Goal: Task Accomplishment & Management: Use online tool/utility

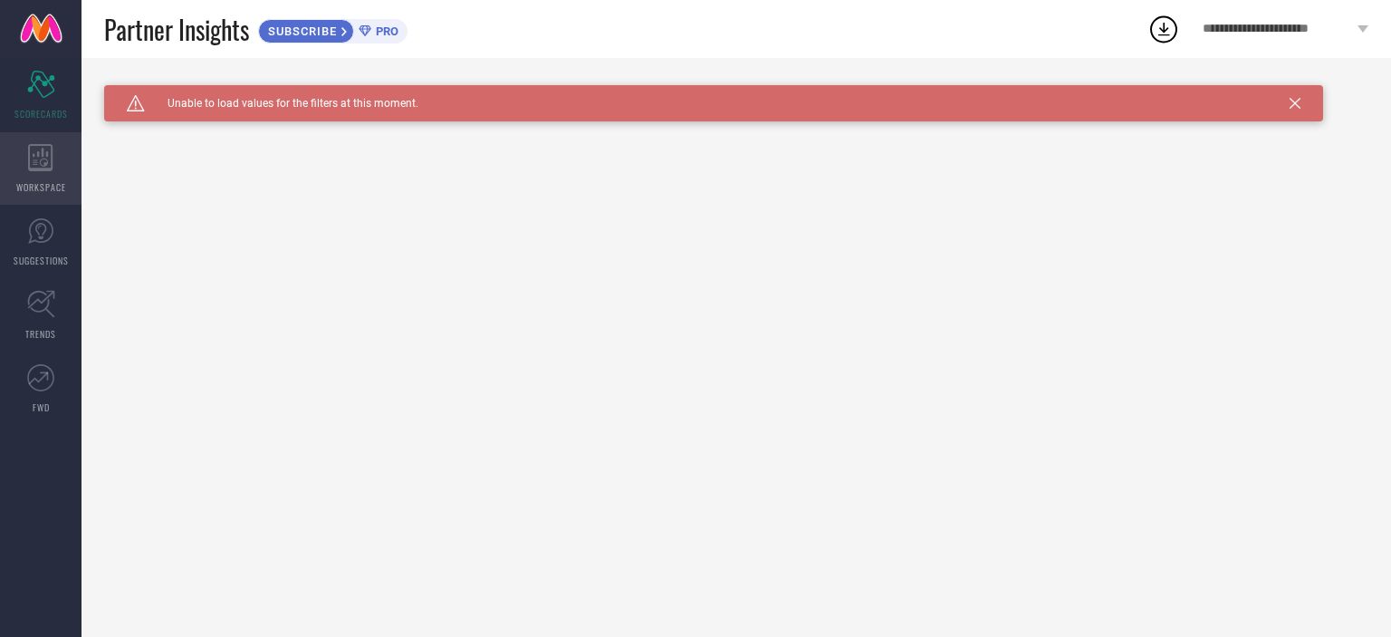
click at [72, 144] on div "WORKSPACE" at bounding box center [40, 168] width 81 height 72
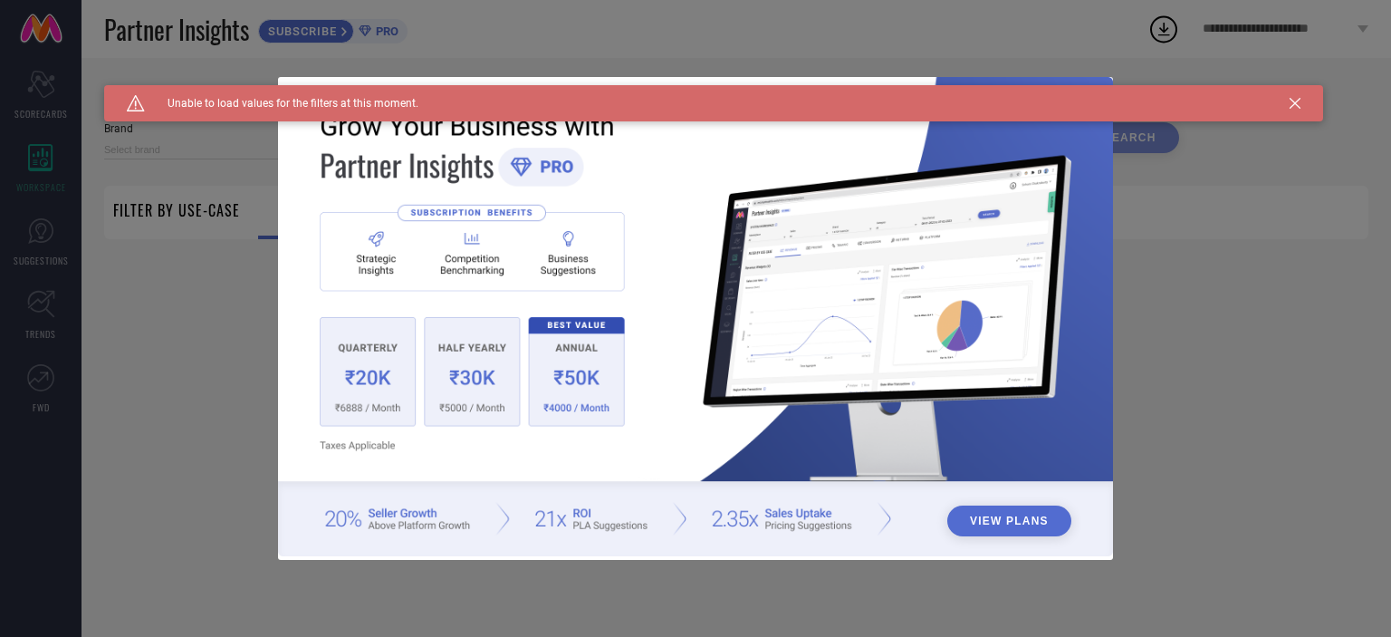
type input "1 STOP FASHION"
type input "All"
click at [56, 106] on div "View Plans" at bounding box center [695, 318] width 1391 height 637
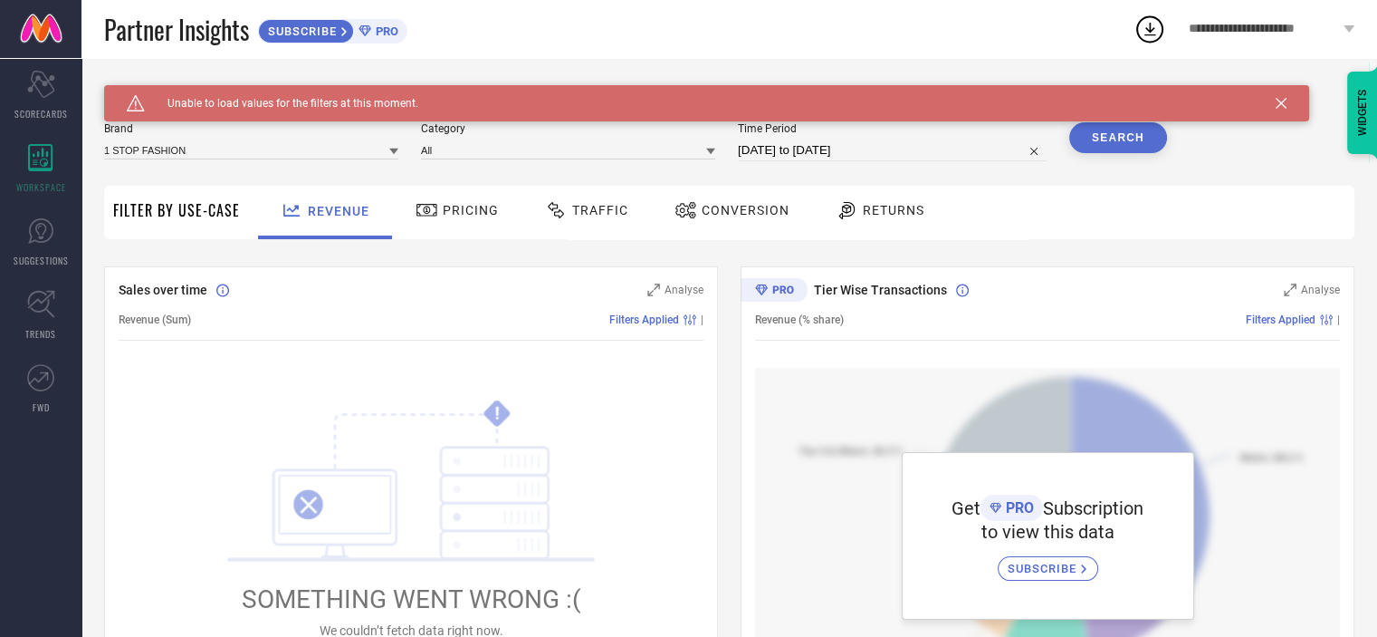
click at [1285, 109] on div "Caution Created with Sketch. Unable to load values for the filters at this mome…" at bounding box center [706, 103] width 1205 height 36
click at [1278, 104] on icon at bounding box center [1281, 103] width 11 height 11
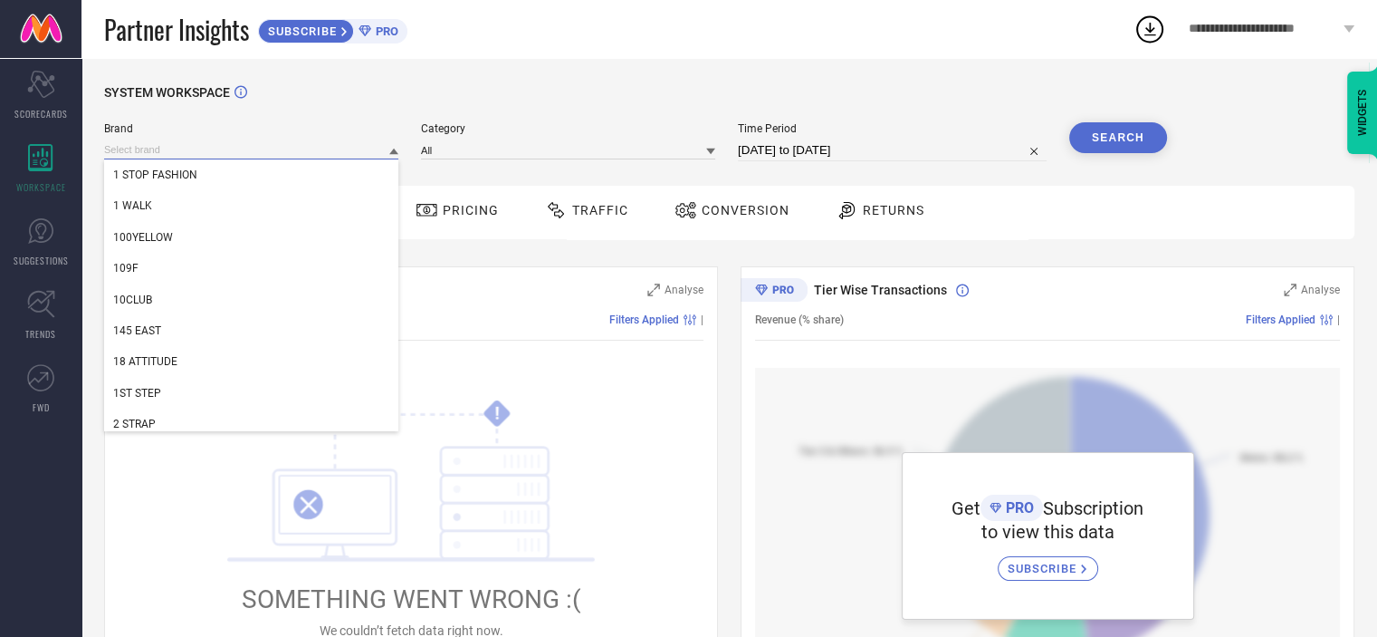
click at [369, 156] on input at bounding box center [251, 149] width 294 height 19
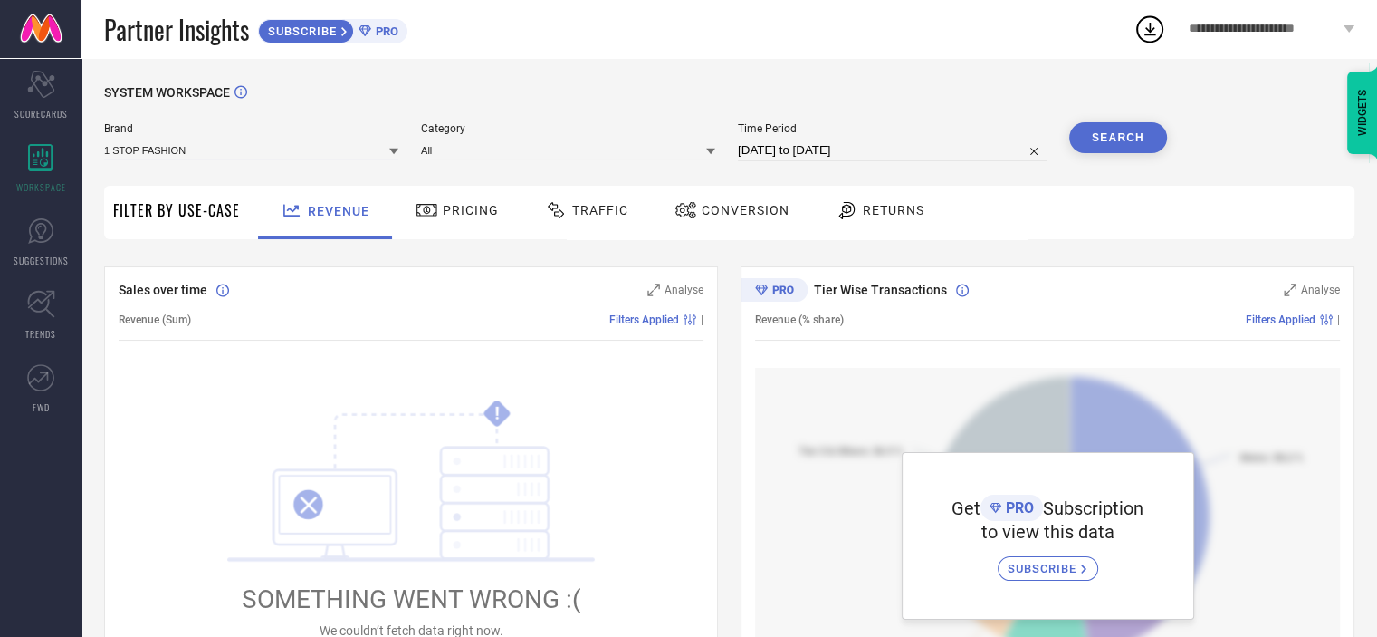
click at [369, 156] on input at bounding box center [251, 149] width 294 height 19
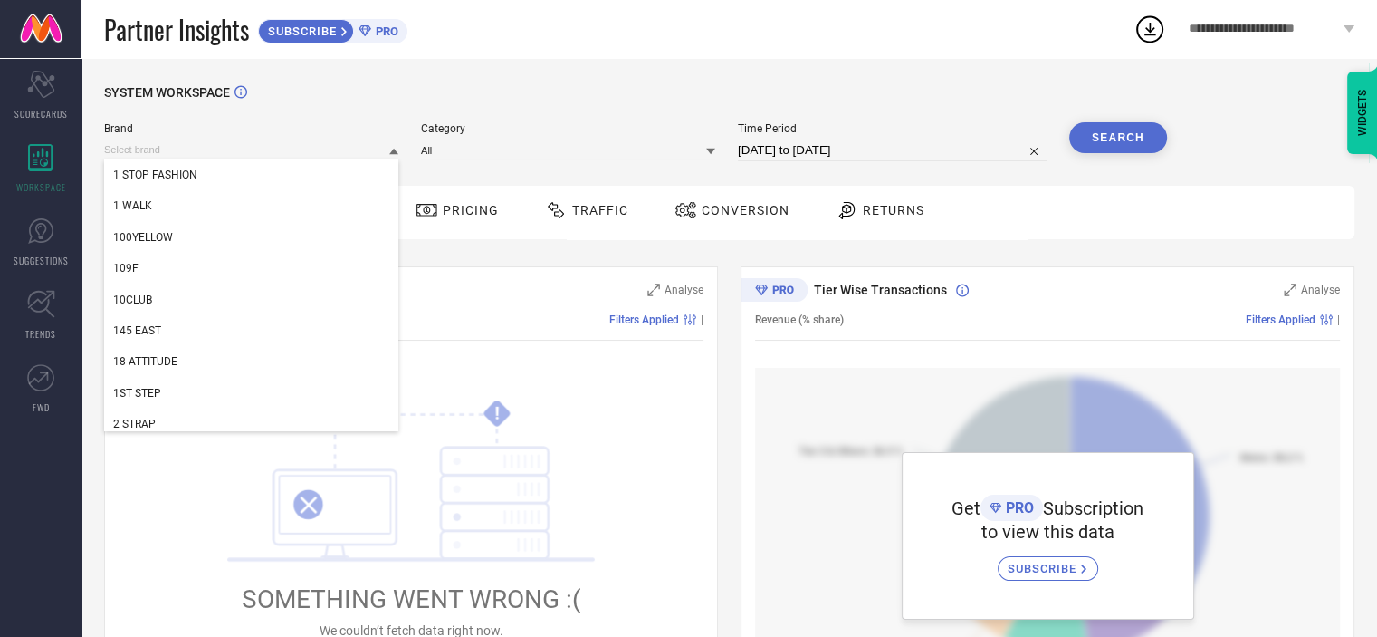
click at [369, 156] on input at bounding box center [251, 149] width 294 height 19
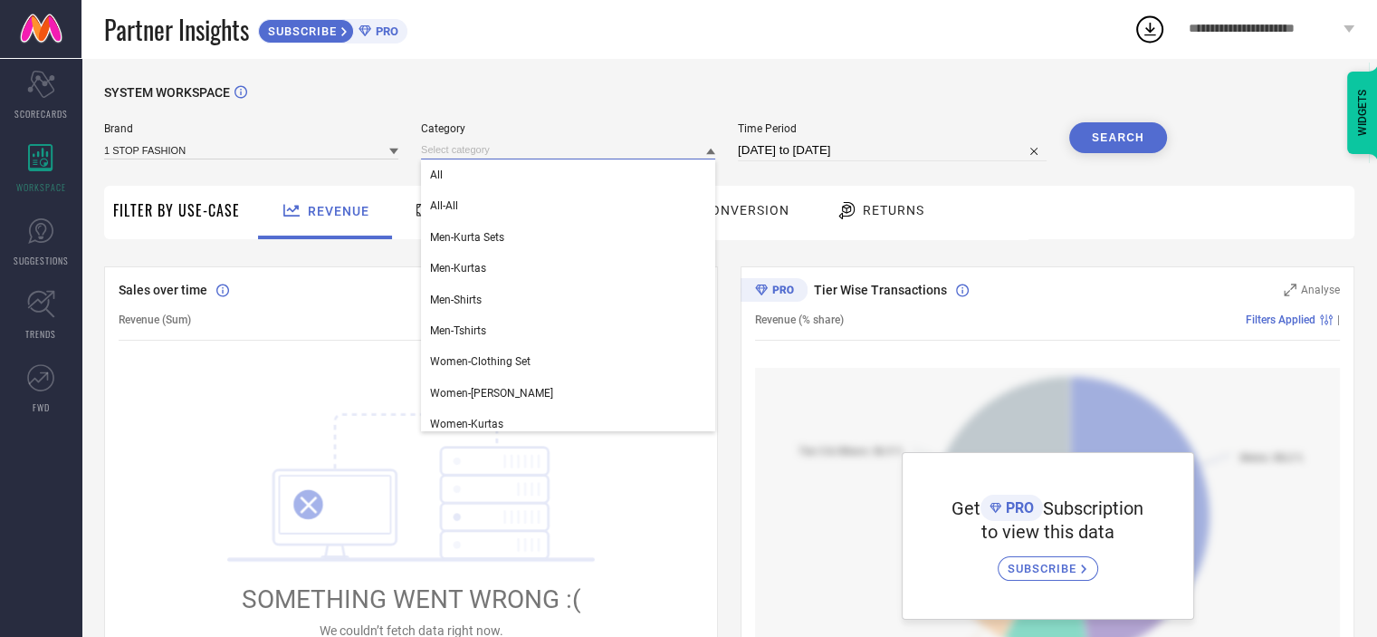
click at [485, 151] on input at bounding box center [568, 149] width 294 height 19
click at [43, 37] on link at bounding box center [40, 29] width 81 height 58
